Goal: Book appointment/travel/reservation

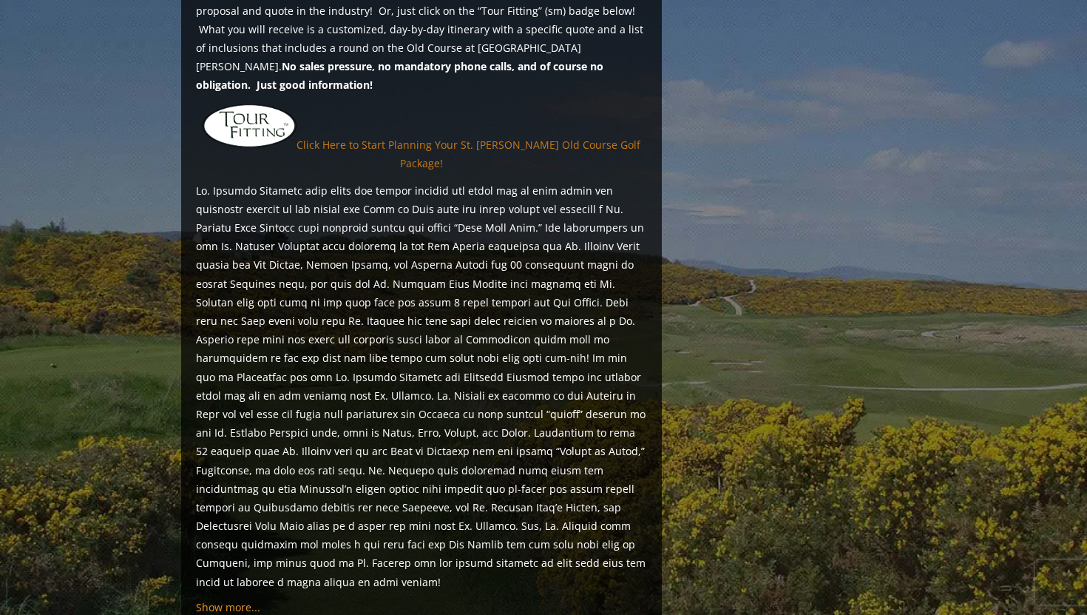
scroll to position [1229, 0]
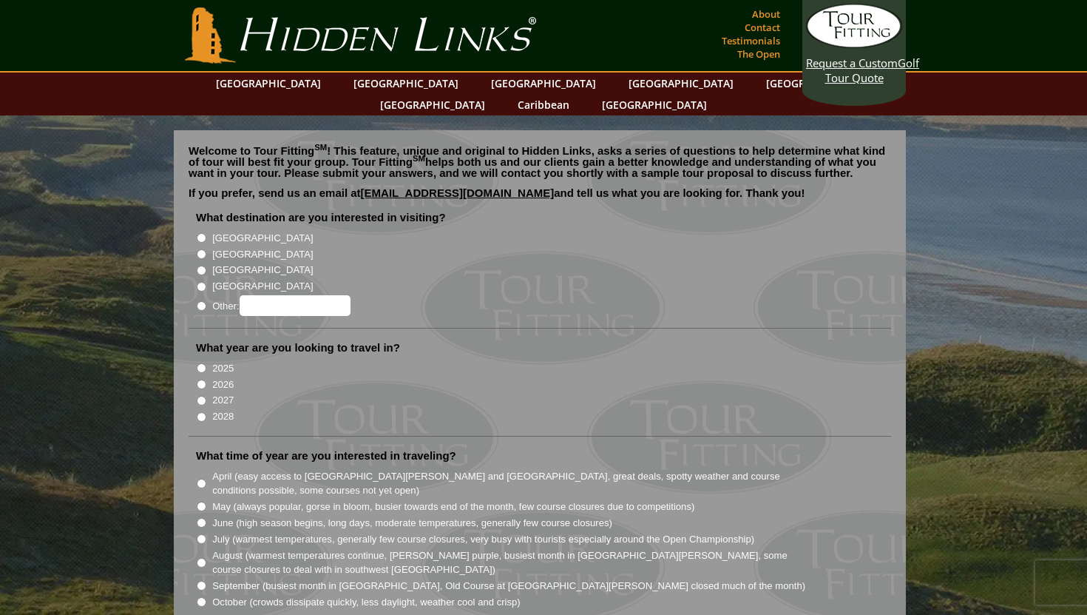
click at [227, 247] on label "[GEOGRAPHIC_DATA]" at bounding box center [262, 254] width 101 height 15
click at [206, 249] on input "[GEOGRAPHIC_DATA]" at bounding box center [202, 254] width 10 height 10
radio input "true"
click at [210, 375] on li "2026" at bounding box center [546, 383] width 700 height 16
click at [198, 380] on input "2026" at bounding box center [202, 385] width 10 height 10
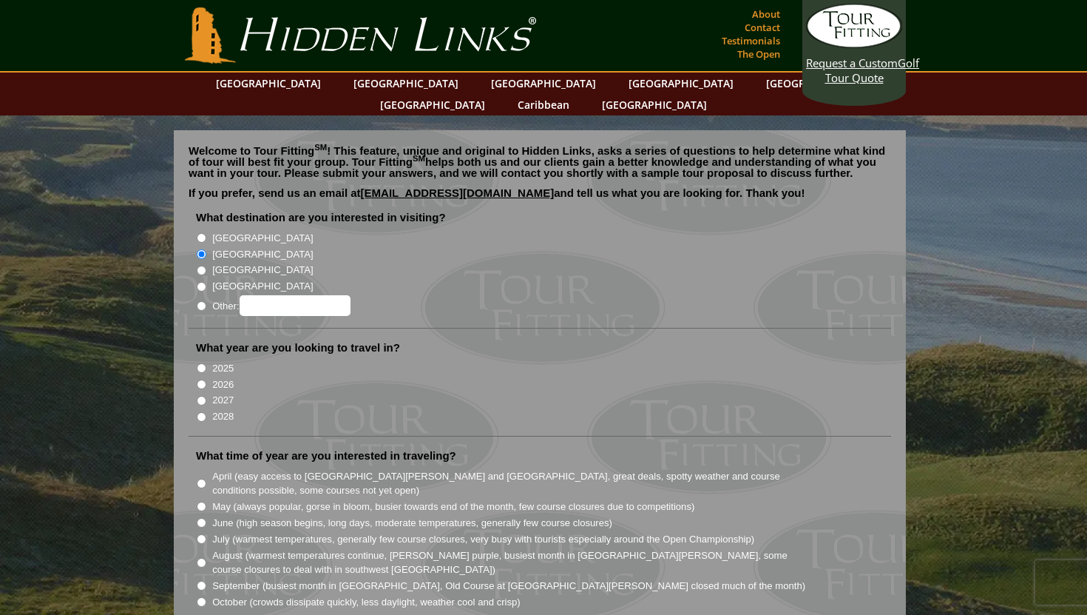
radio input "true"
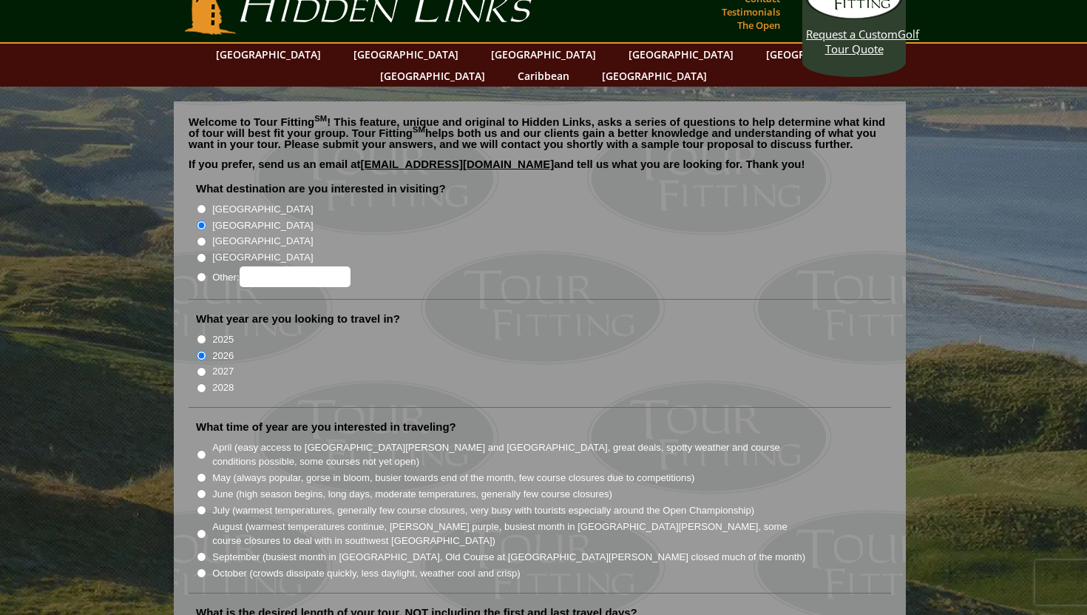
scroll to position [32, 0]
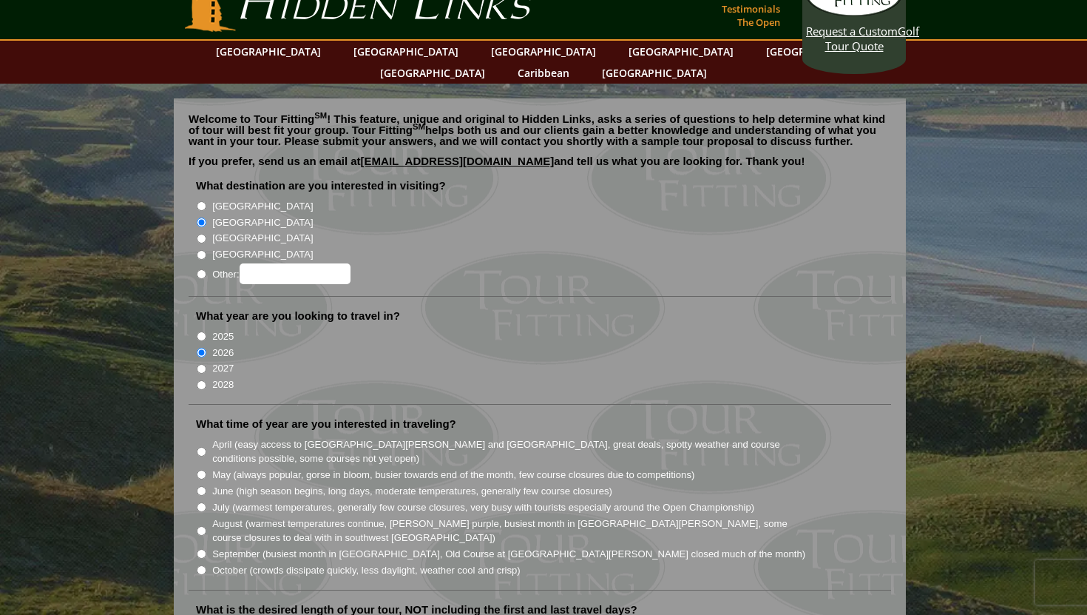
click at [201, 486] on input "June (high season begins, long days, moderate temperatures, generally few cours…" at bounding box center [202, 491] width 10 height 10
radio input "true"
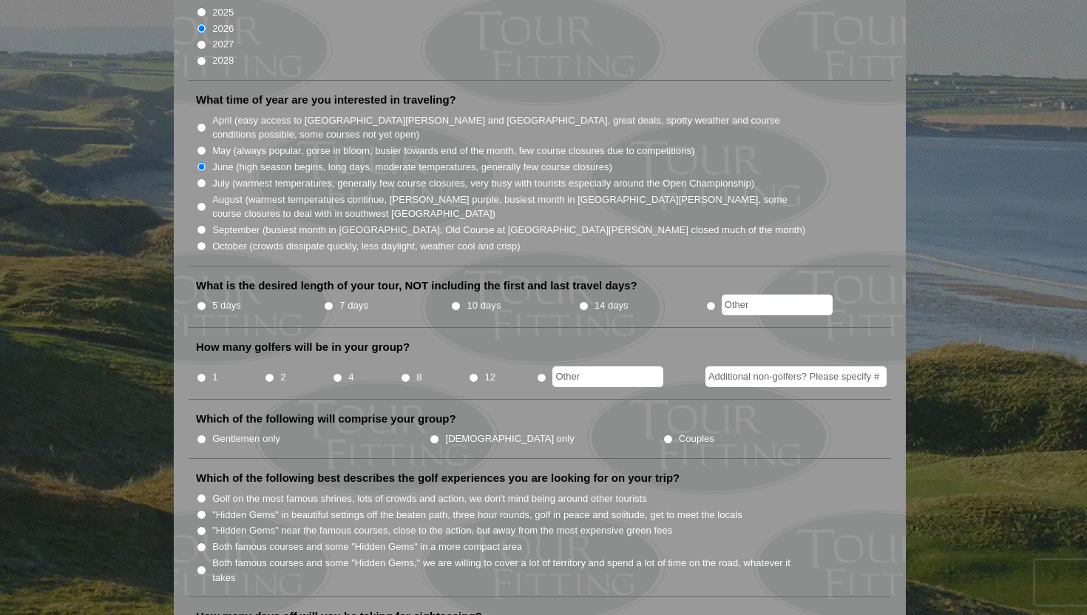
scroll to position [362, 0]
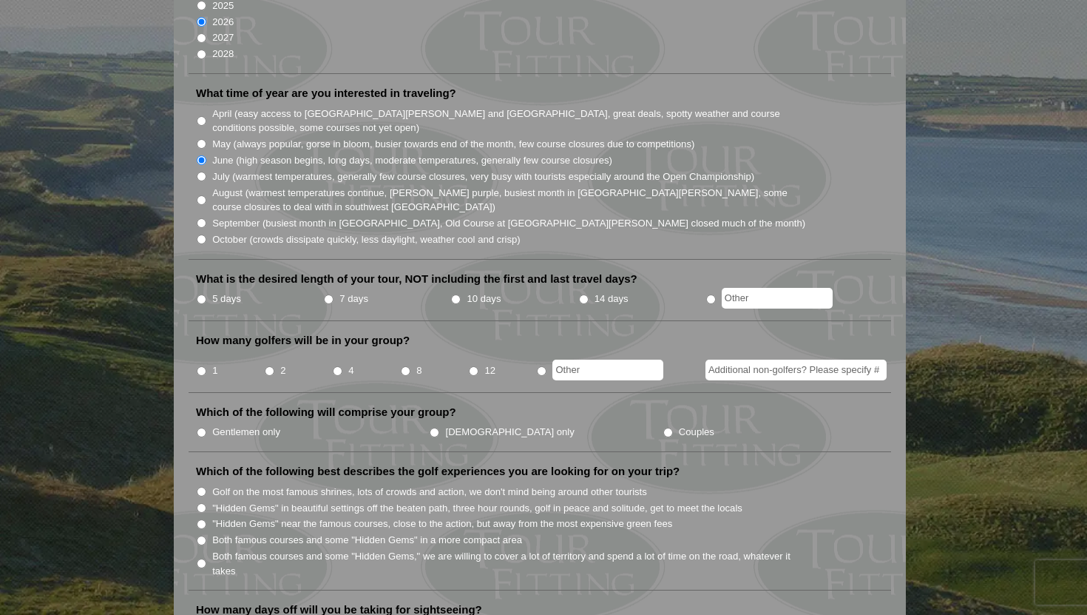
click at [198, 290] on li "5 days" at bounding box center [259, 299] width 127 height 18
click at [201, 294] on input "5 days" at bounding box center [202, 299] width 10 height 10
radio input "true"
click at [203, 366] on input "1" at bounding box center [202, 371] width 10 height 10
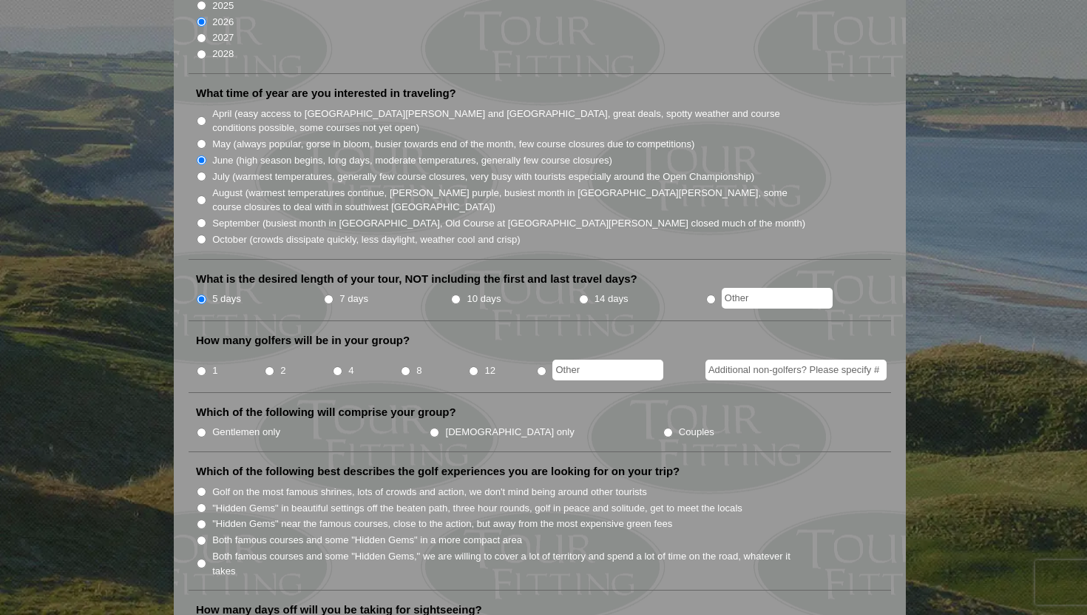
radio input "true"
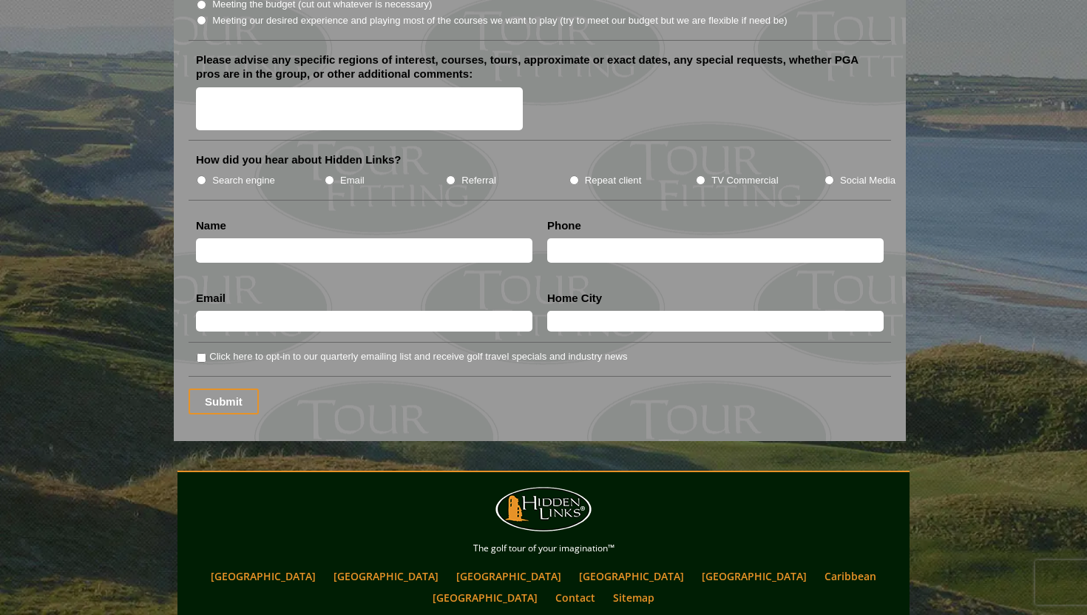
scroll to position [1882, 0]
